Goal: Task Accomplishment & Management: Use online tool/utility

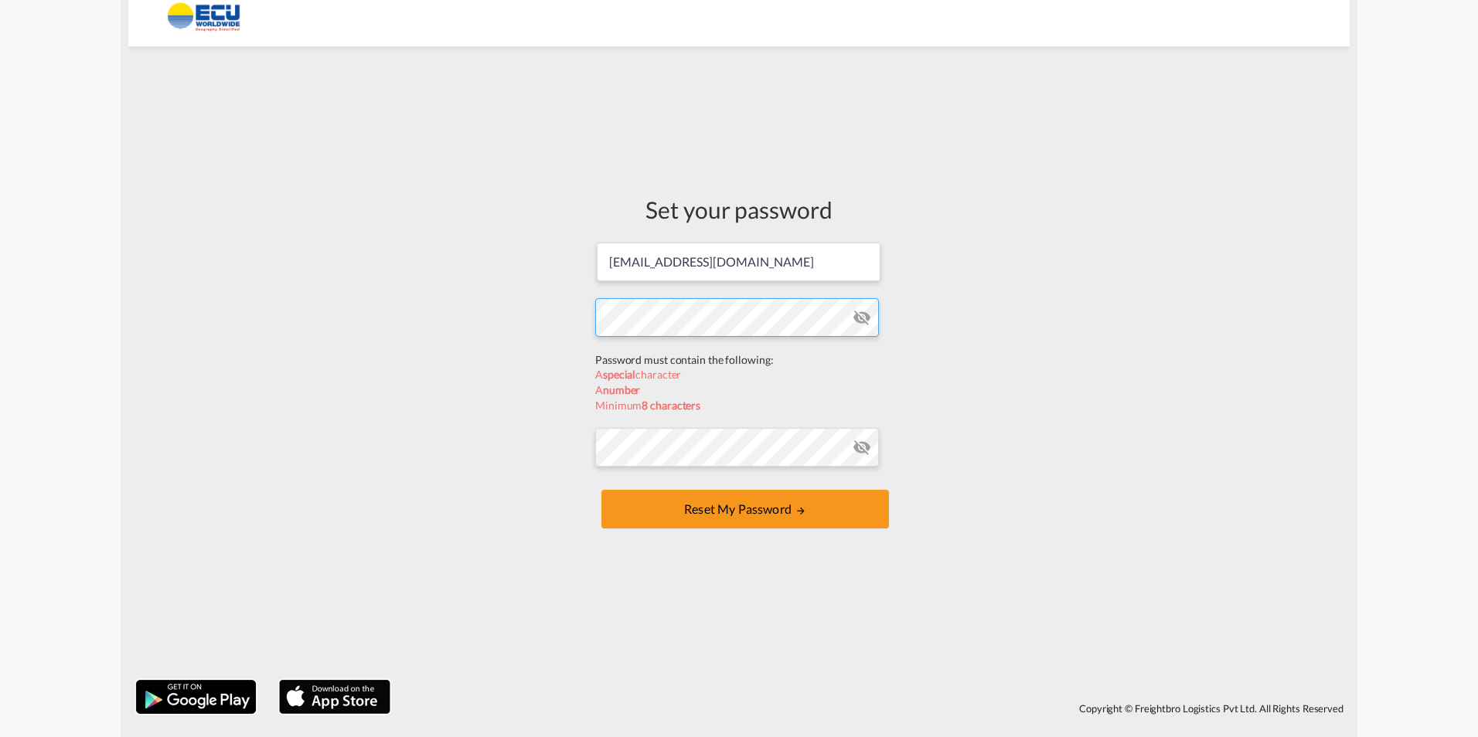
click at [722, 345] on form "[EMAIL_ADDRESS][DOMAIN_NAME] Password must contain the following: A special cha…" at bounding box center [739, 387] width 288 height 292
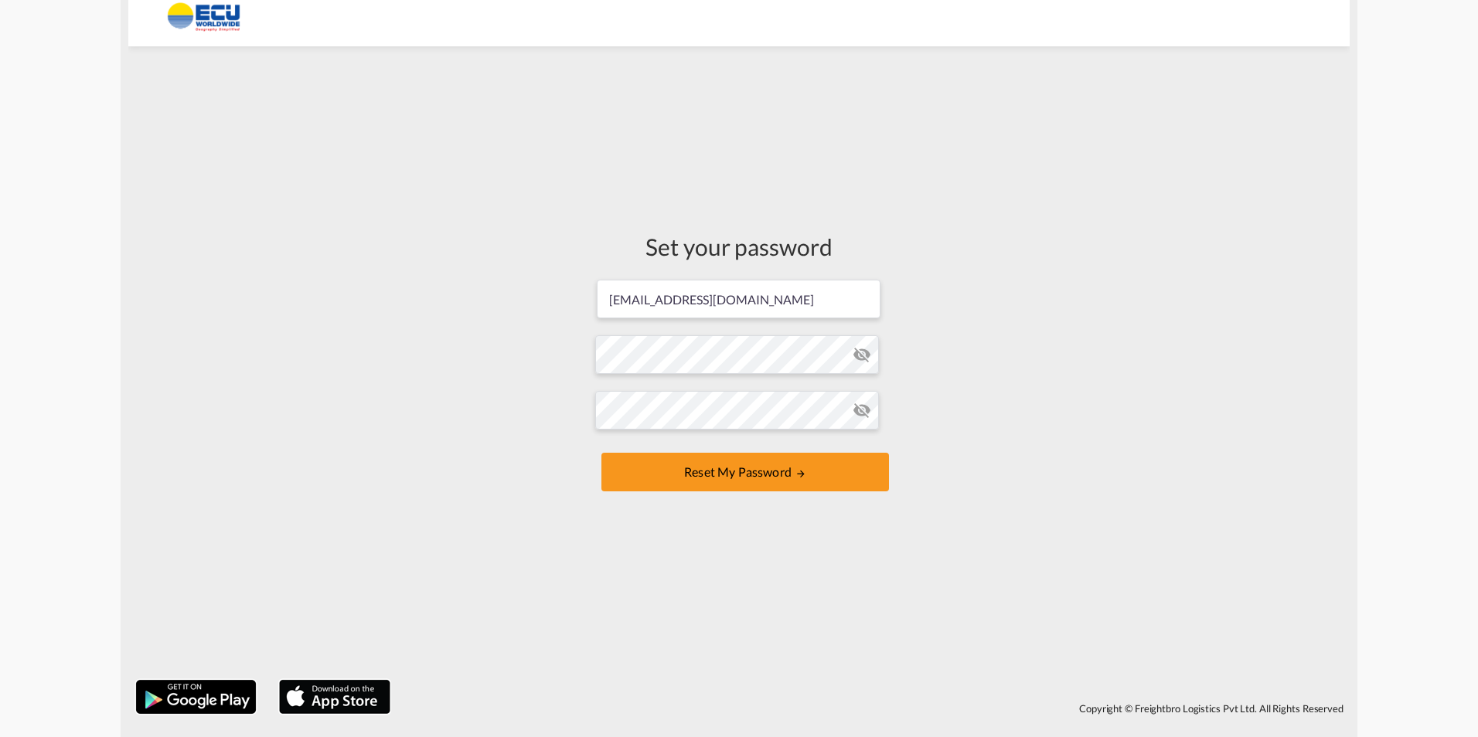
click at [859, 358] on md-icon "icon-eye-off" at bounding box center [862, 354] width 19 height 19
click at [752, 471] on button "Reset my password" at bounding box center [745, 472] width 288 height 39
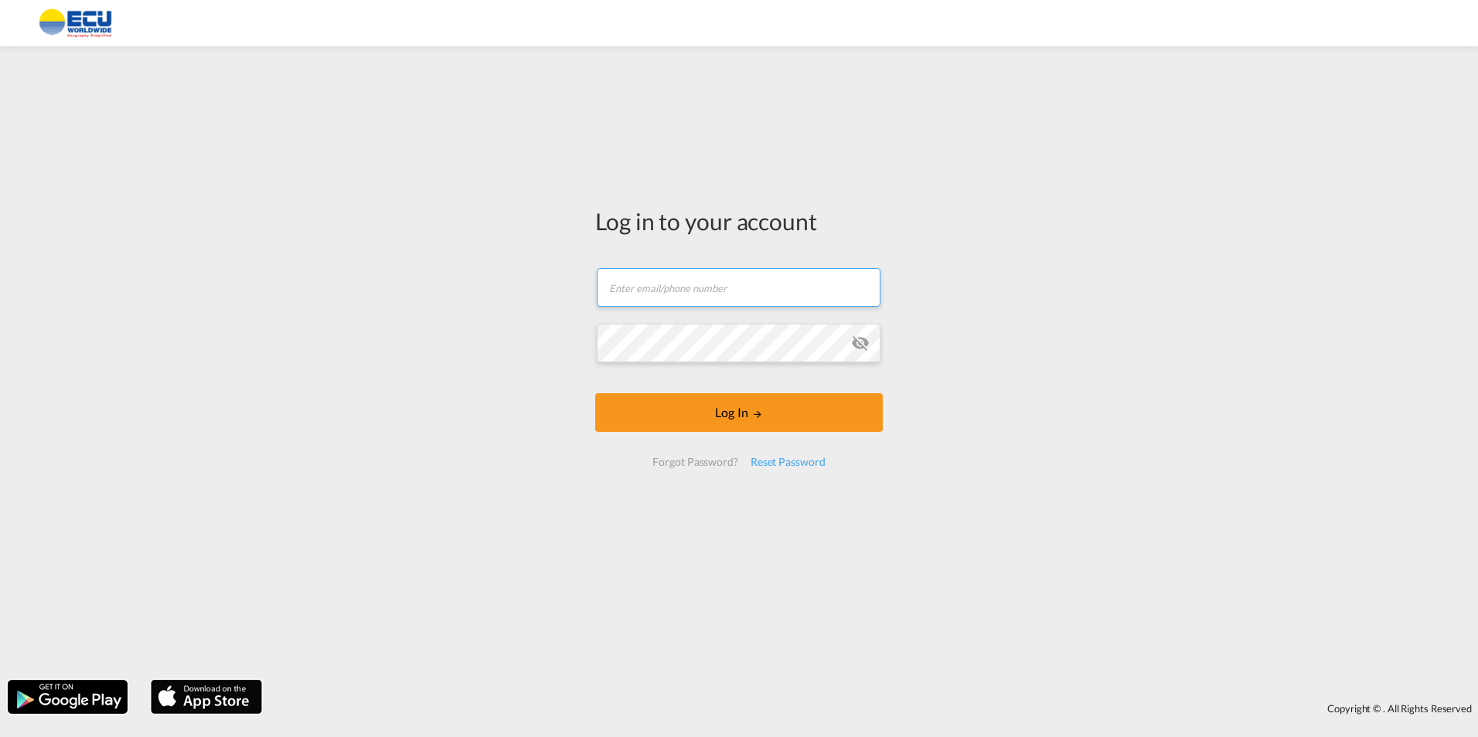
type input "[EMAIL_ADDRESS][DOMAIN_NAME]"
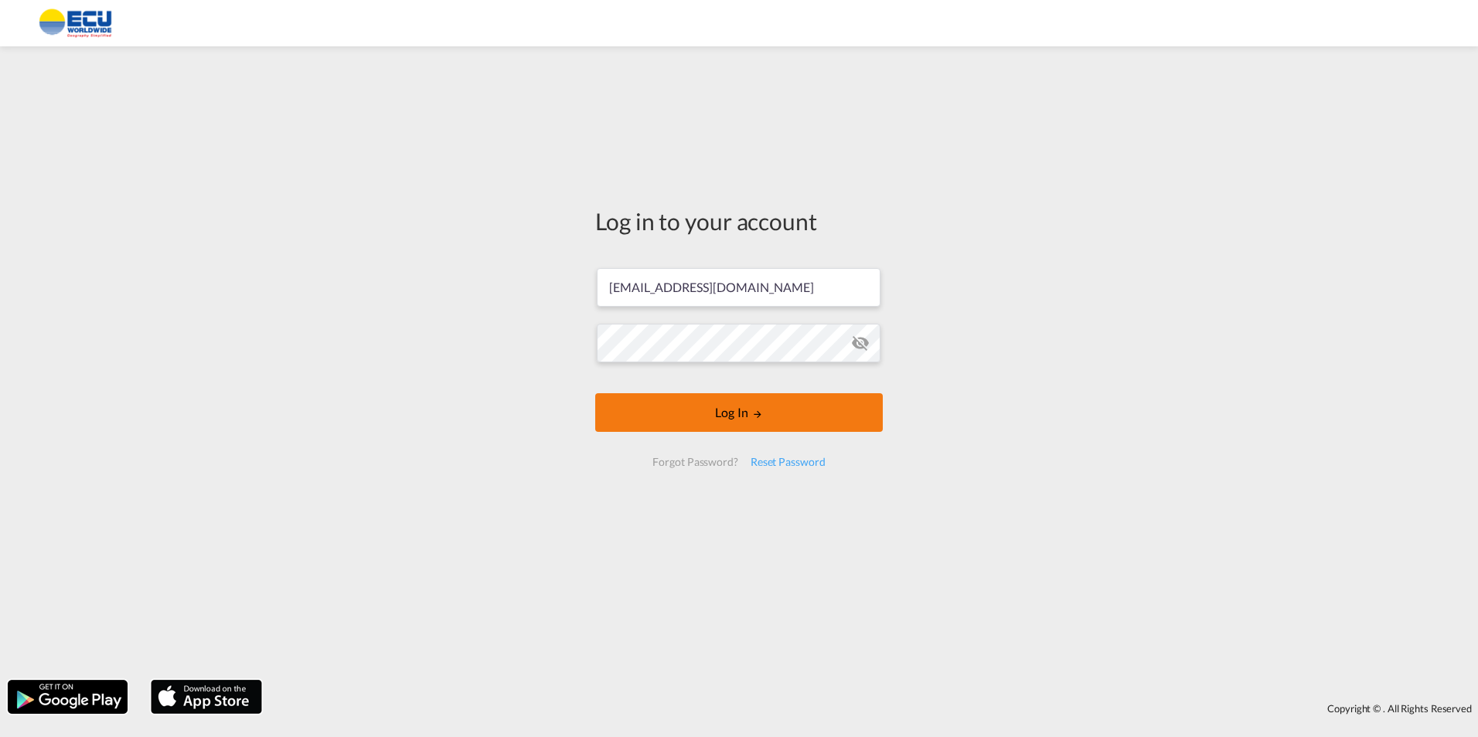
click at [770, 410] on button "Log In" at bounding box center [739, 412] width 288 height 39
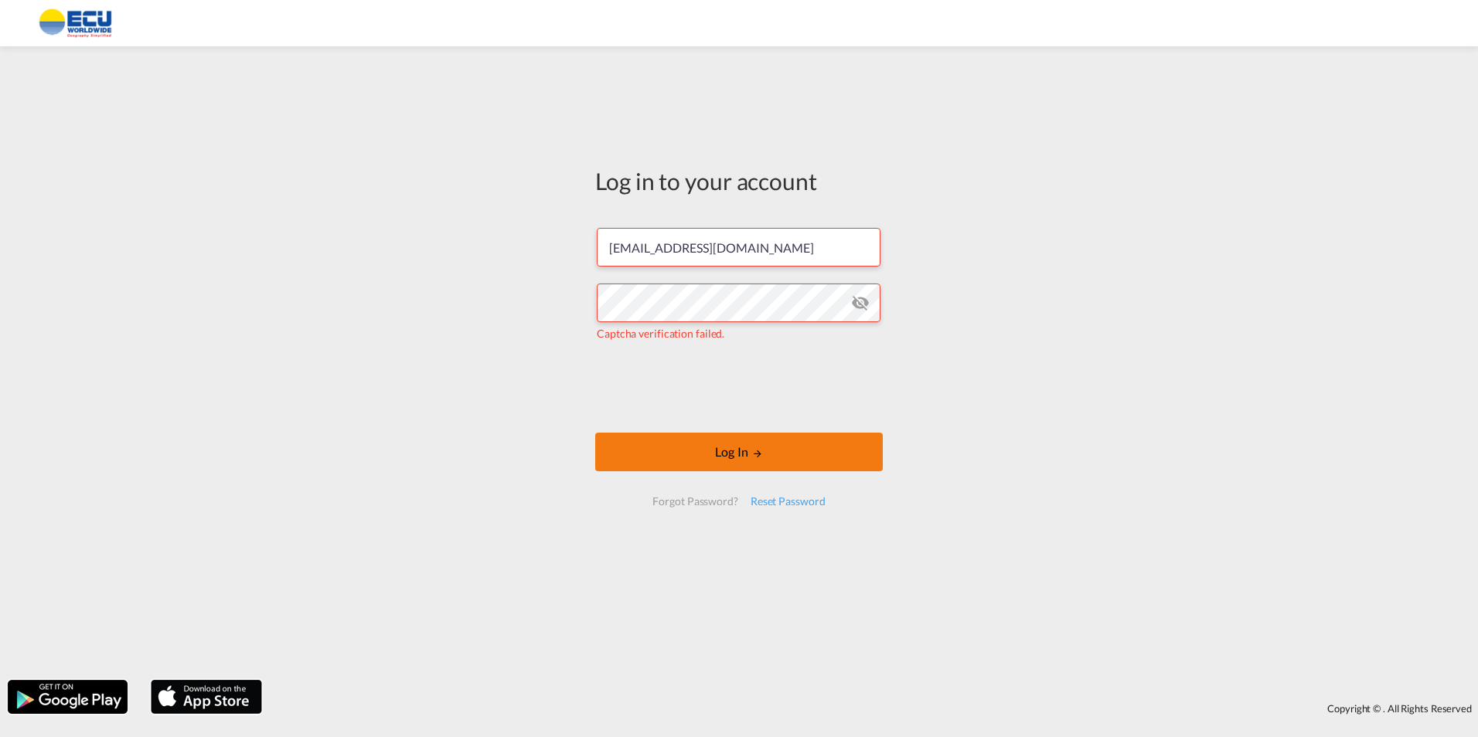
click at [693, 441] on button "Log In" at bounding box center [739, 452] width 288 height 39
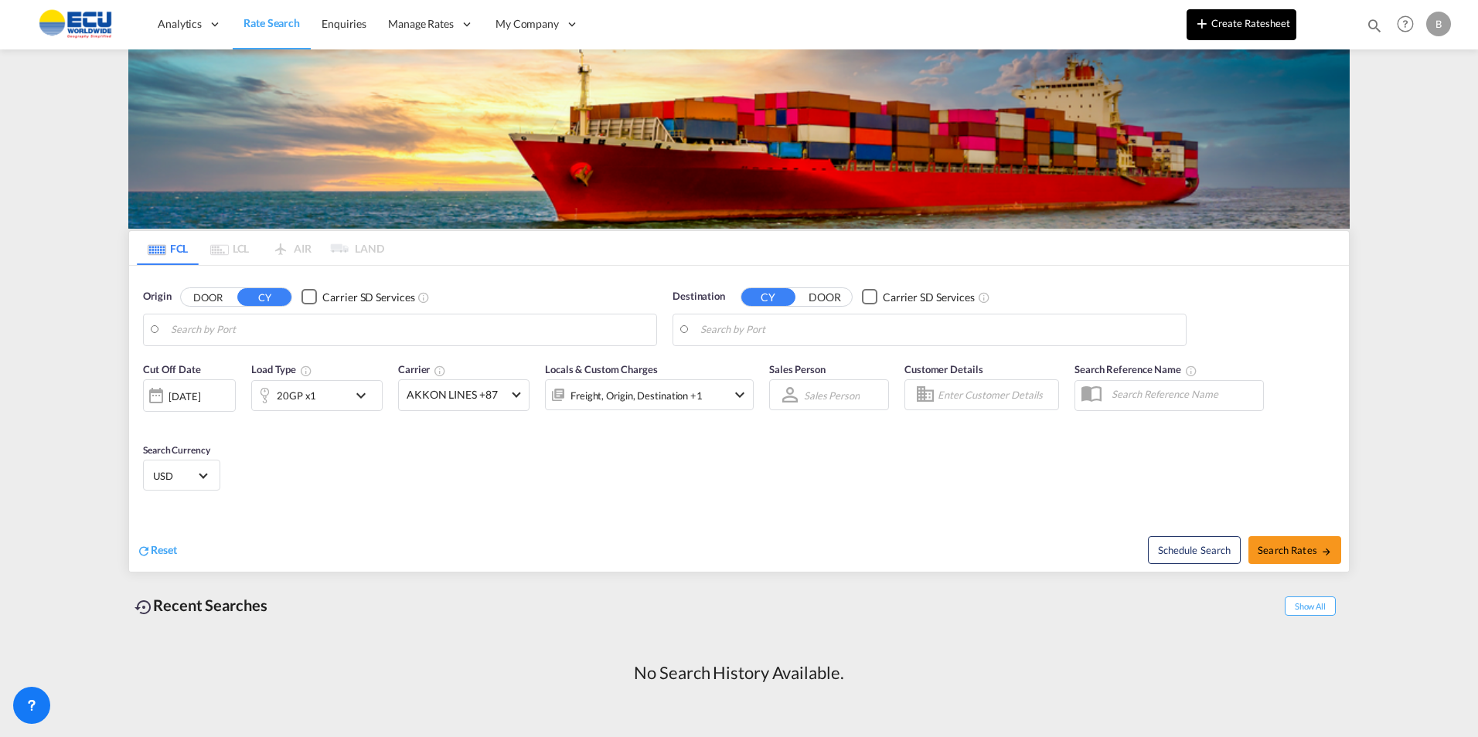
click at [1239, 32] on button "Create Ratesheet" at bounding box center [1241, 24] width 110 height 31
